Goal: Navigation & Orientation: Find specific page/section

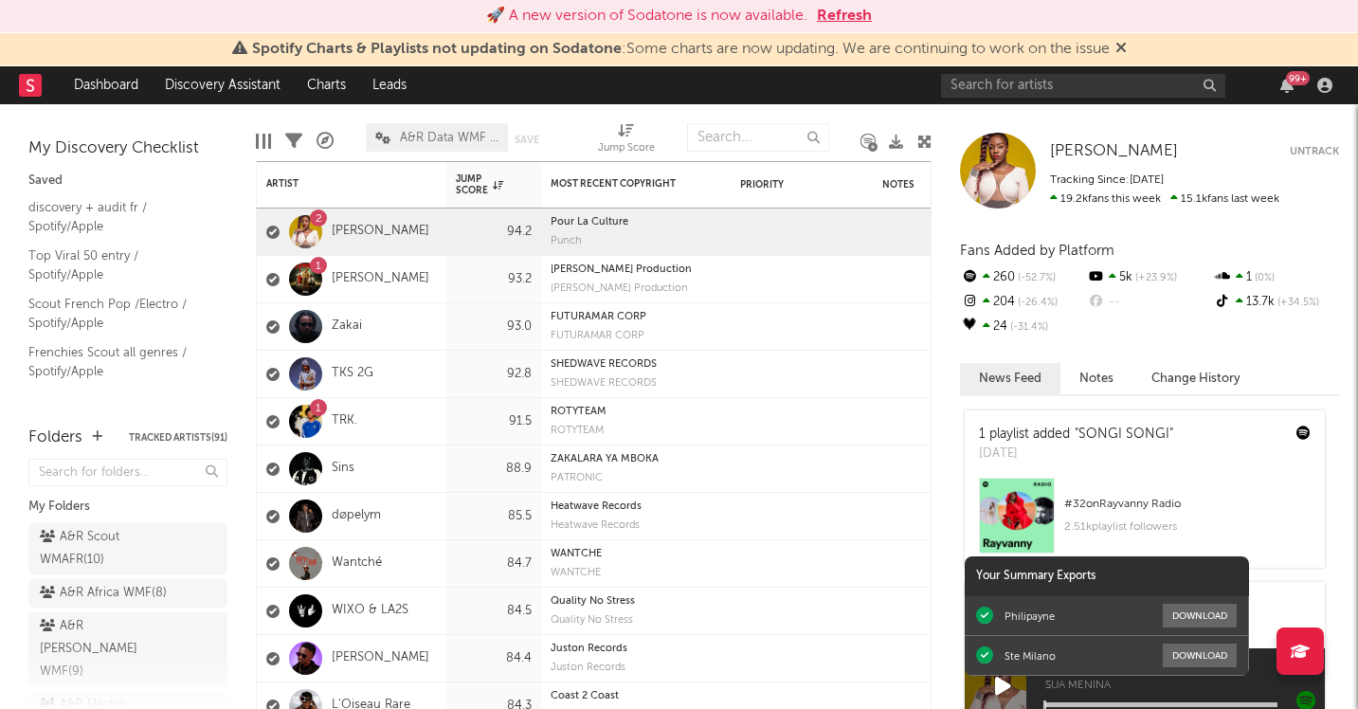
click at [1293, 87] on div "99 +" at bounding box center [1287, 85] width 28 height 15
click at [1291, 86] on icon "button" at bounding box center [1286, 85] width 13 height 15
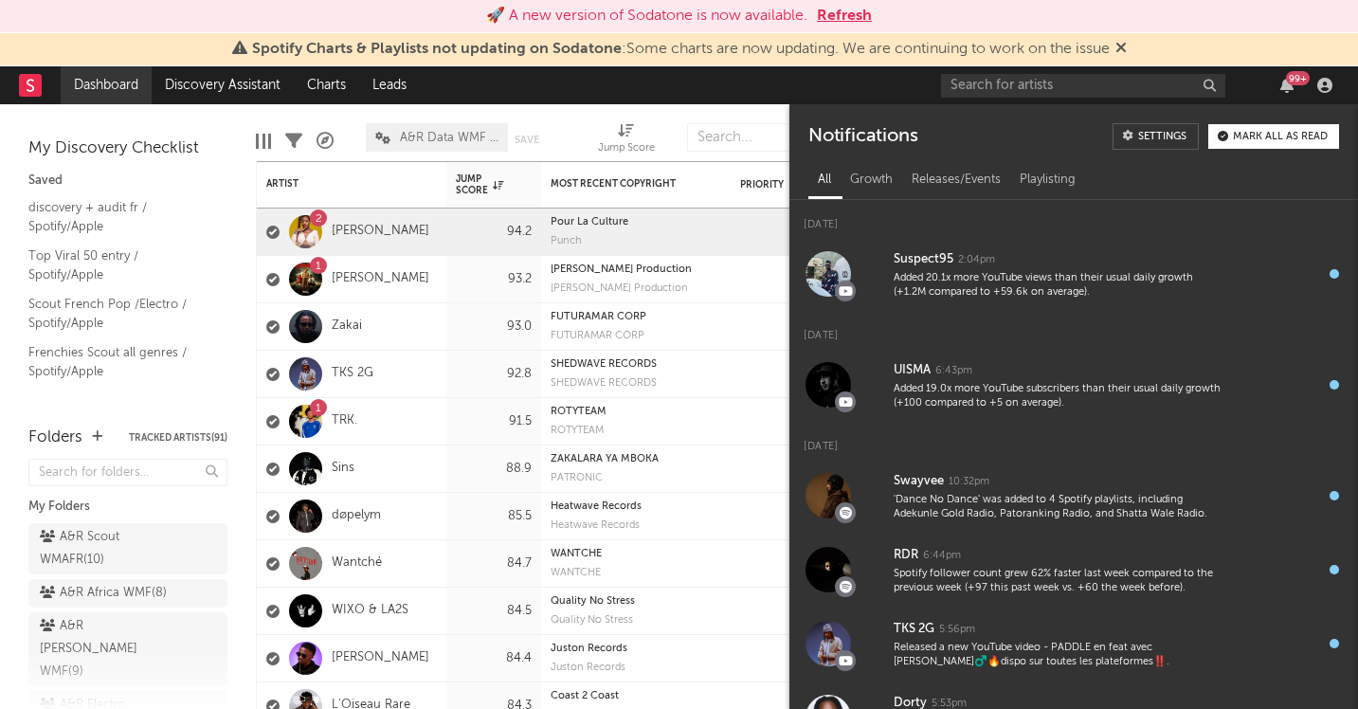
click at [108, 94] on link "Dashboard" at bounding box center [106, 85] width 91 height 38
